Goal: Task Accomplishment & Management: Use online tool/utility

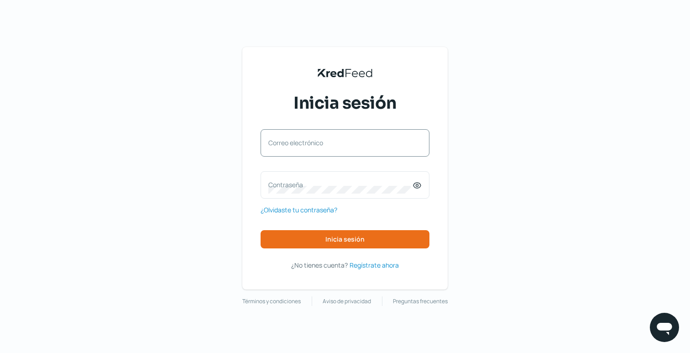
click at [299, 137] on div "Correo electrónico" at bounding box center [345, 142] width 169 height 27
type input "marysol2295@gmail.com"
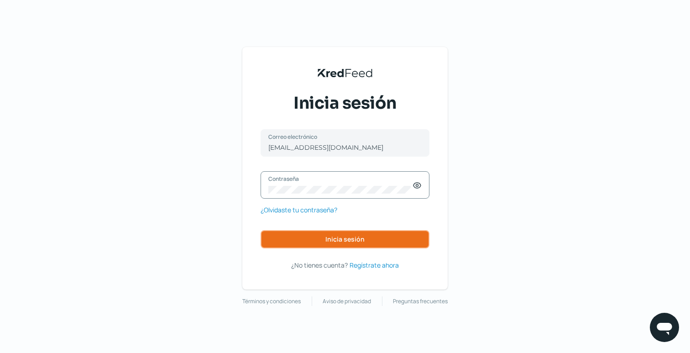
click at [320, 247] on button "Inicia sesión" at bounding box center [345, 239] width 169 height 18
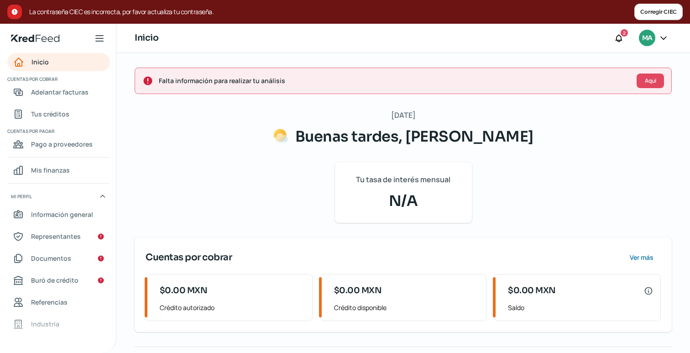
click at [36, 79] on span "Cuentas por cobrar" at bounding box center [57, 79] width 101 height 8
click at [41, 90] on span "Adelantar facturas" at bounding box center [60, 91] width 58 height 11
